Goal: Check status: Check status

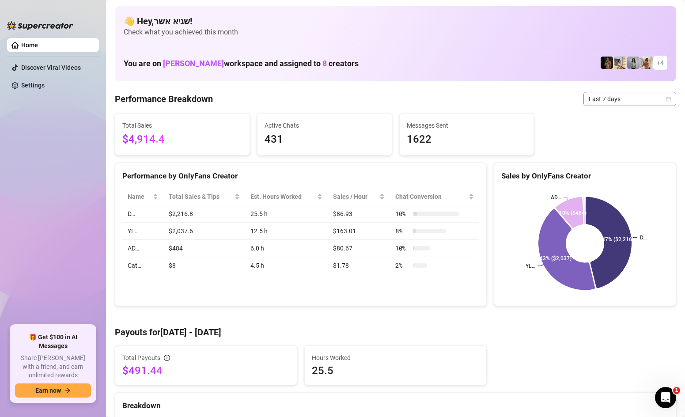
click at [600, 102] on span "Last 7 days" at bounding box center [629, 98] width 82 height 13
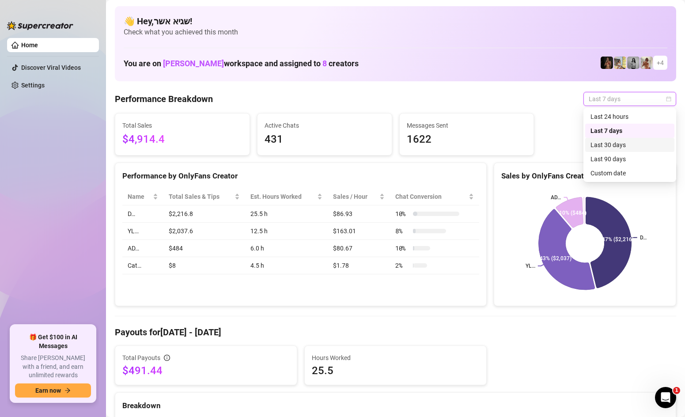
click at [624, 143] on div "Last 30 days" at bounding box center [629, 145] width 79 height 10
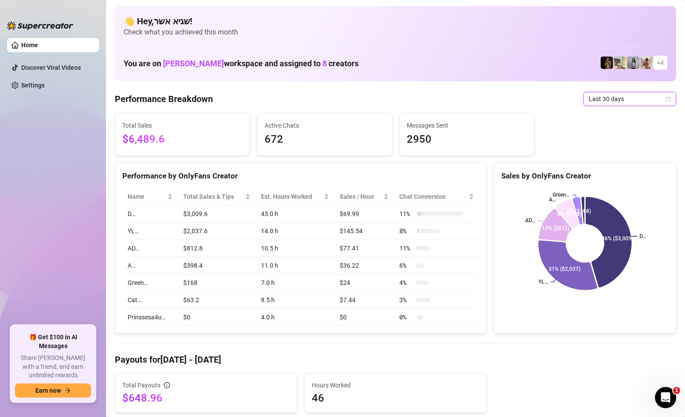
click at [607, 96] on span "Last 30 days" at bounding box center [629, 98] width 82 height 13
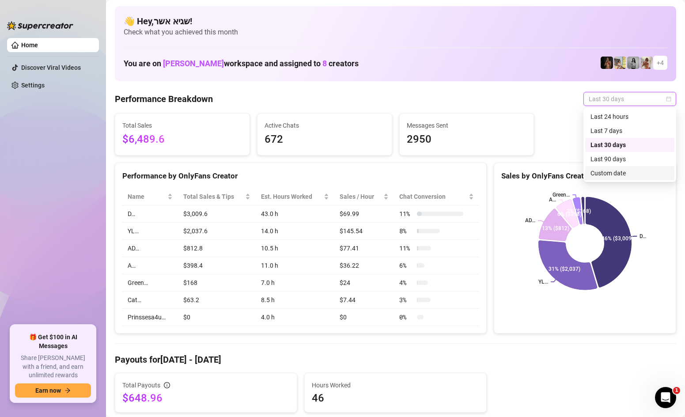
click at [623, 170] on div "Custom date" at bounding box center [629, 173] width 79 height 10
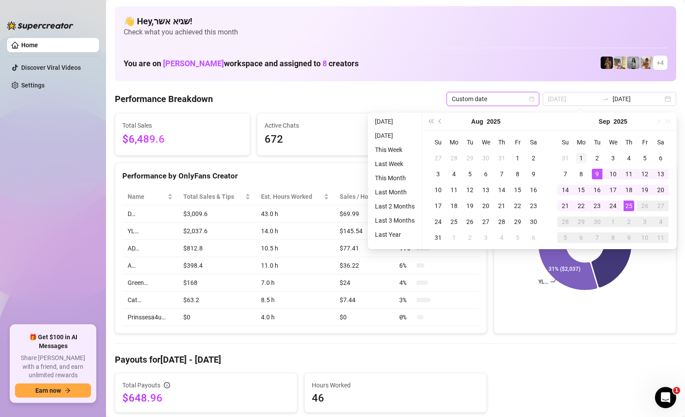
type input "[DATE]"
click at [581, 156] on div "1" at bounding box center [581, 158] width 11 height 11
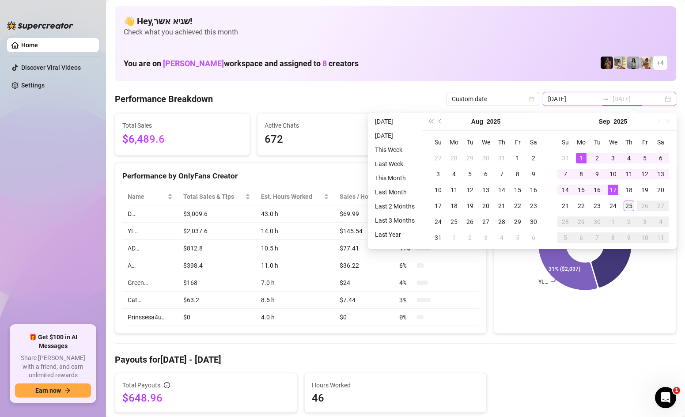
type input "[DATE]"
click at [626, 205] on div "25" at bounding box center [628, 205] width 11 height 11
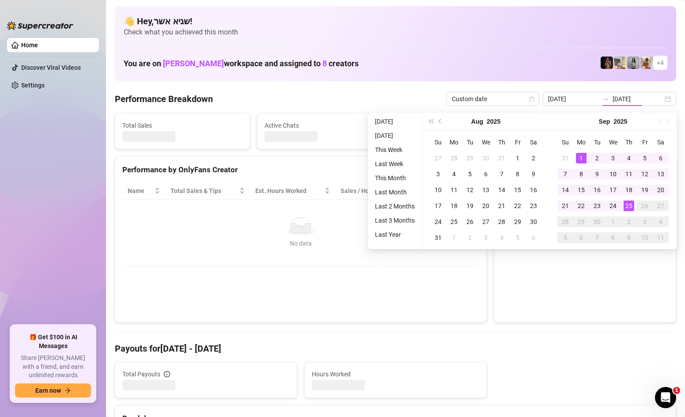
type input "[DATE]"
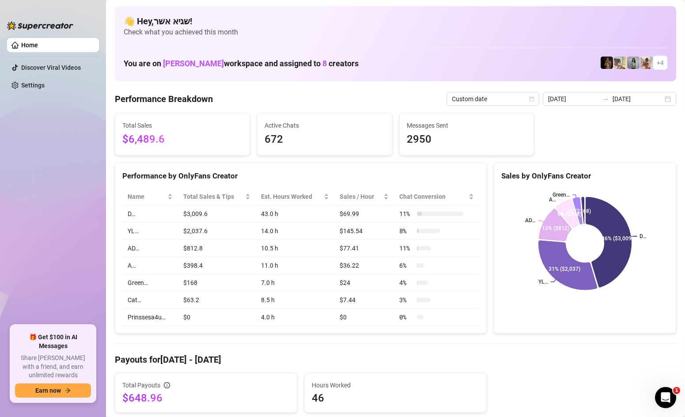
click at [629, 99] on input "[DATE]" at bounding box center [637, 99] width 50 height 10
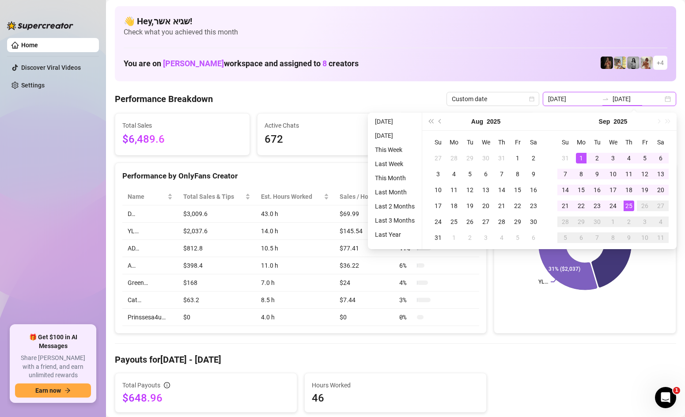
click at [670, 98] on div "[DATE] [DATE]" at bounding box center [608, 99] width 133 height 14
type input "[DATE]"
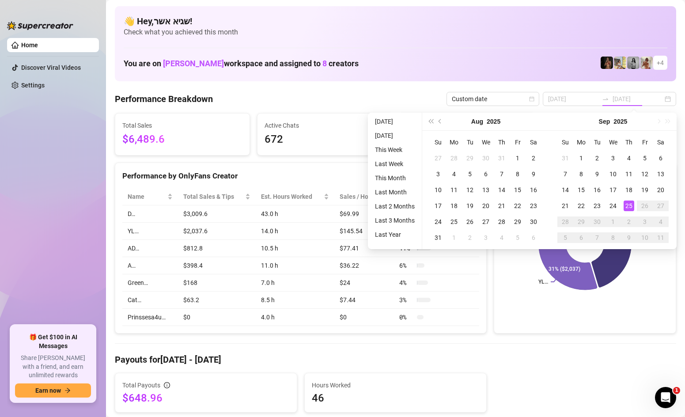
click at [398, 120] on li "[DATE]" at bounding box center [394, 121] width 47 height 11
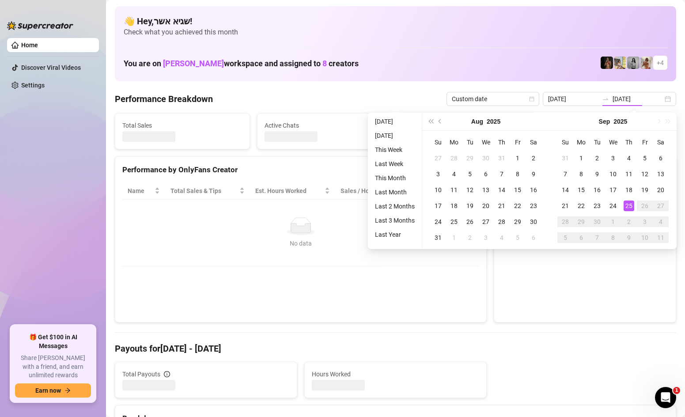
type input "[DATE]"
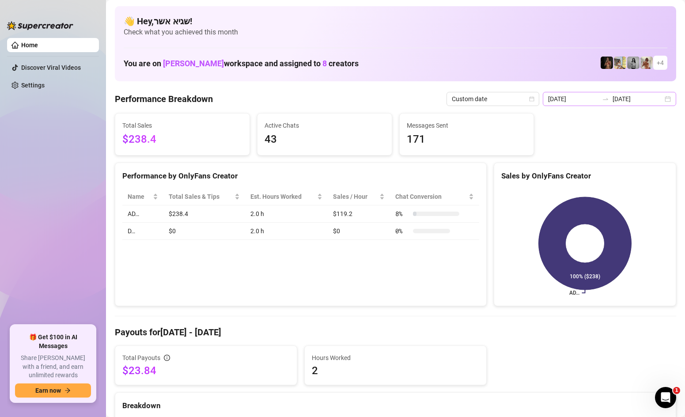
click at [667, 101] on div "[DATE] [DATE]" at bounding box center [608, 99] width 133 height 14
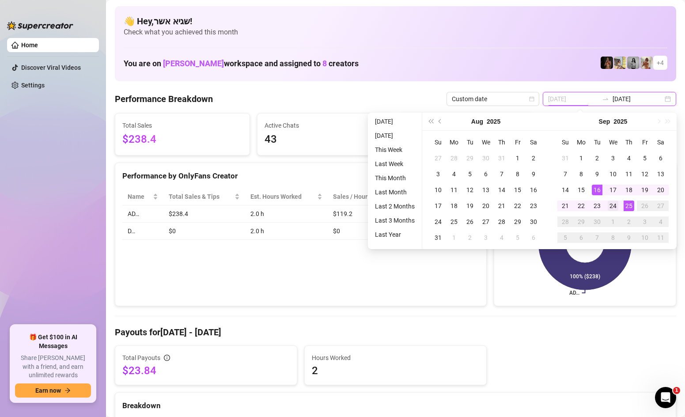
type input "[DATE]"
click at [614, 203] on div "24" at bounding box center [612, 205] width 11 height 11
click at [629, 206] on div "25" at bounding box center [628, 205] width 11 height 11
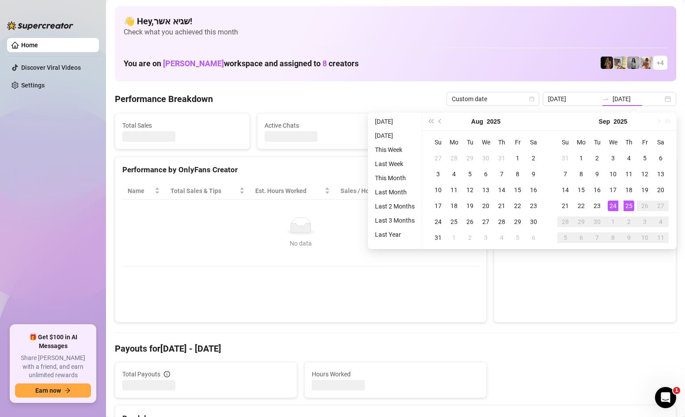
type input "[DATE]"
